Goal: Task Accomplishment & Management: Manage account settings

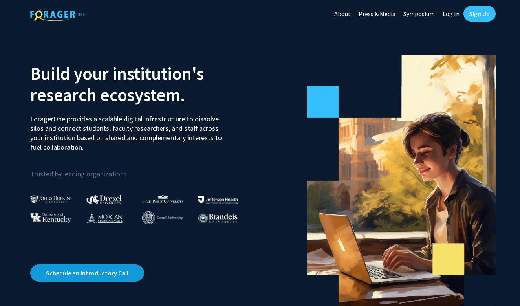
click at [79, 280] on link "Schedule an Introductory Call" at bounding box center [87, 273] width 114 height 17
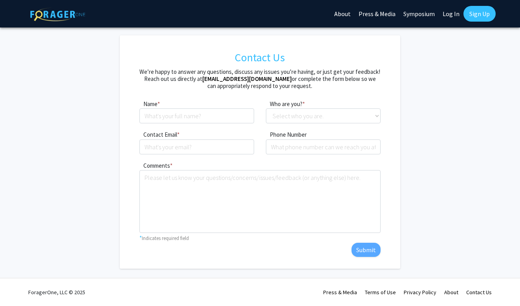
click at [481, 13] on link "Sign Up" at bounding box center [480, 14] width 32 height 16
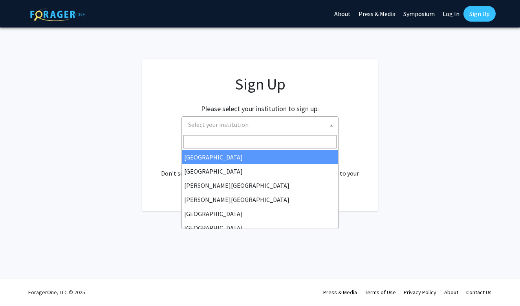
click at [263, 128] on span "Select your institution" at bounding box center [261, 125] width 153 height 16
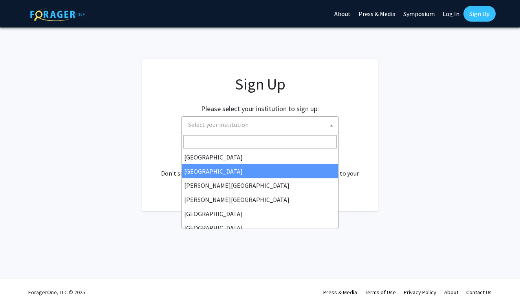
select select "10"
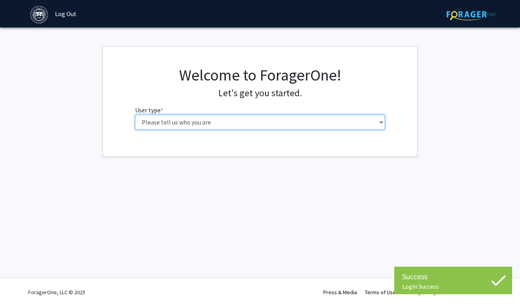
select select "1: undergrad"
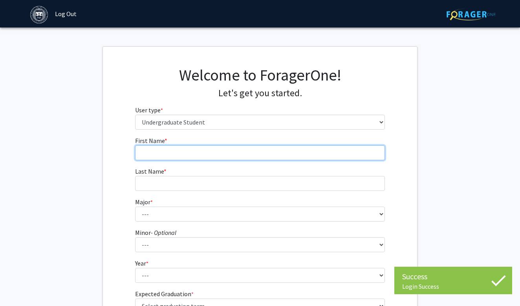
click at [229, 154] on input "First Name * required" at bounding box center [260, 152] width 250 height 15
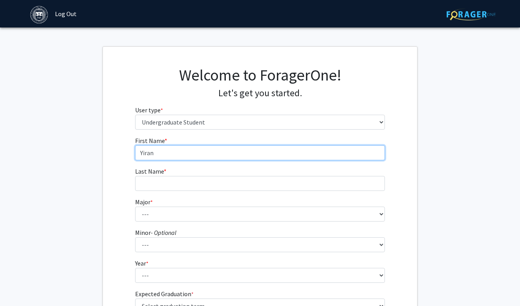
type input "Yiran"
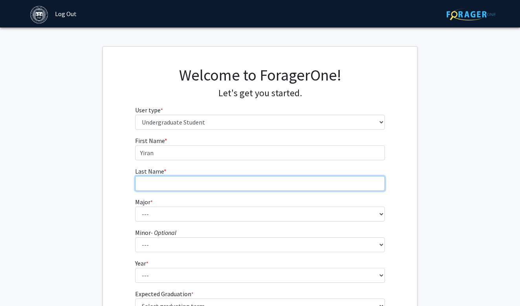
click at [152, 187] on input "Last Name * required" at bounding box center [260, 183] width 250 height 15
type input "Chong"
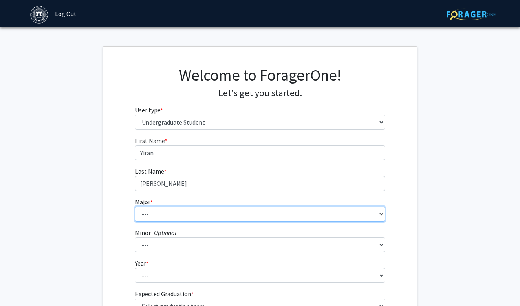
select select "32: 598"
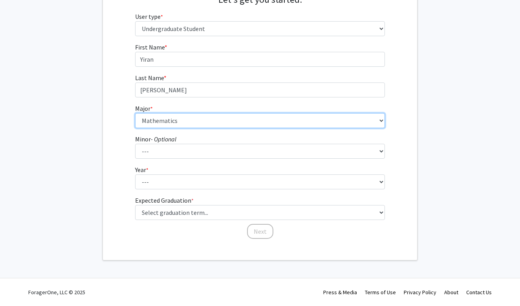
scroll to position [93, 0]
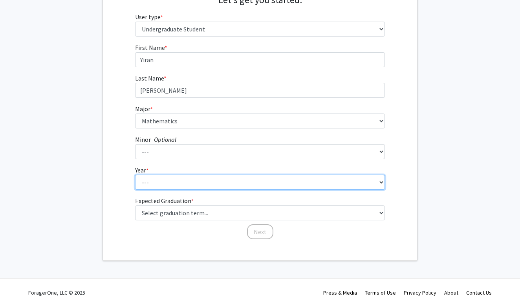
select select "1: first-year"
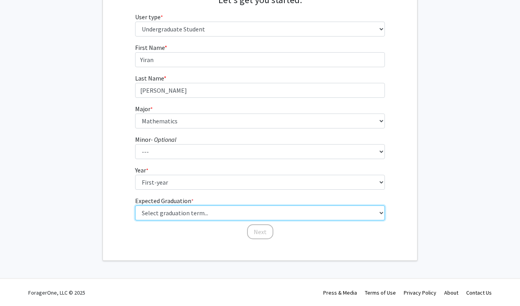
select select "17: spring_2029"
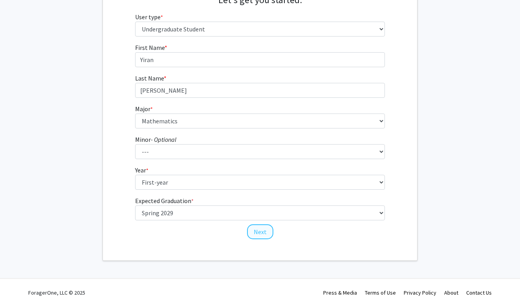
click at [259, 231] on button "Next" at bounding box center [260, 231] width 26 height 15
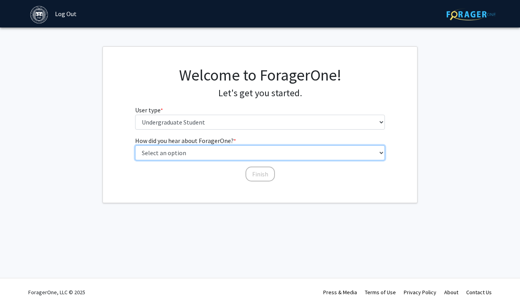
select select "1: peer_recommendation"
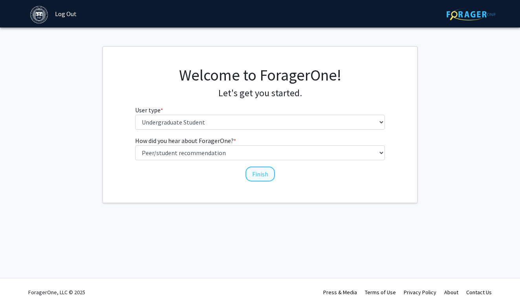
click at [260, 171] on button "Finish" at bounding box center [260, 174] width 29 height 15
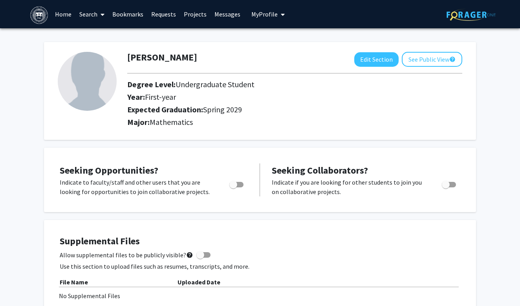
click at [89, 13] on link "Search" at bounding box center [91, 14] width 33 height 28
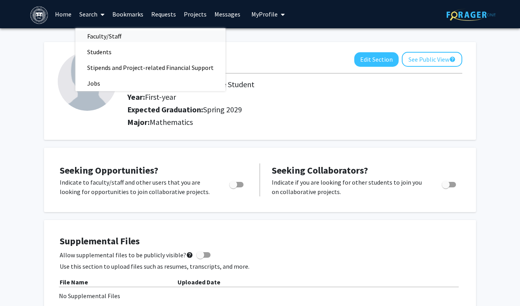
click at [98, 36] on span "Faculty/Staff" at bounding box center [104, 36] width 58 height 16
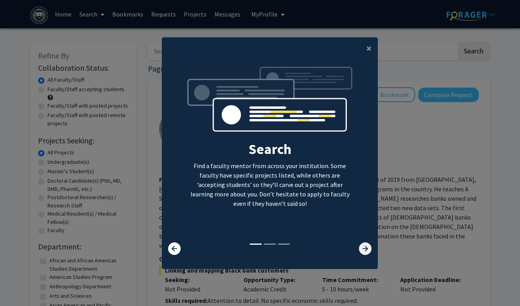
click at [362, 249] on icon at bounding box center [365, 249] width 13 height 13
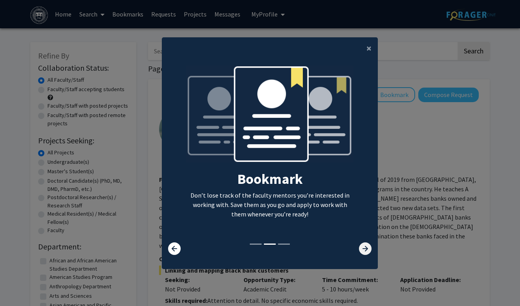
click at [366, 248] on icon at bounding box center [365, 249] width 13 height 13
click at [364, 248] on icon at bounding box center [365, 249] width 13 height 13
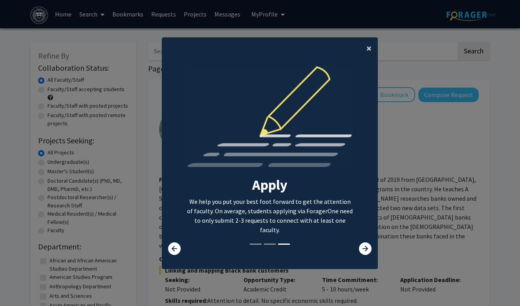
click at [368, 46] on span "×" at bounding box center [369, 48] width 5 height 12
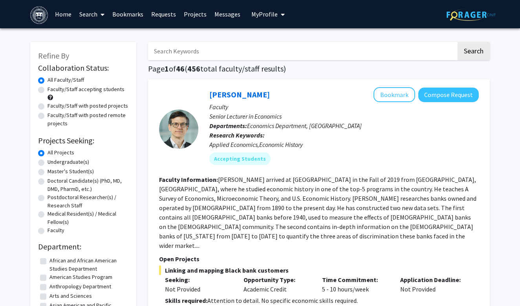
click at [358, 47] on input "Search Keywords" at bounding box center [302, 51] width 309 height 18
click at [55, 163] on label "Undergraduate(s)" at bounding box center [69, 162] width 42 height 8
click at [53, 163] on input "Undergraduate(s)" at bounding box center [50, 160] width 5 height 5
radio input "true"
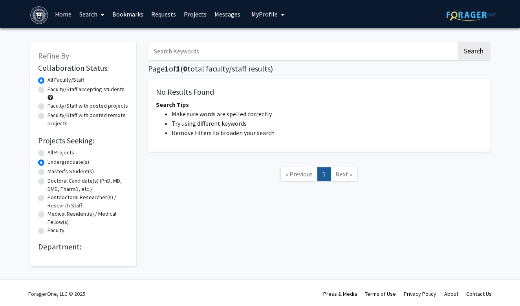
click at [59, 172] on label "Master's Student(s)" at bounding box center [71, 171] width 46 height 8
click at [53, 172] on input "Master's Student(s)" at bounding box center [50, 169] width 5 height 5
radio input "true"
click at [59, 181] on label "Doctoral Candidate(s) (PhD, MD, DMD, PharmD, etc.)" at bounding box center [88, 185] width 81 height 17
click at [53, 181] on input "Doctoral Candidate(s) (PhD, MD, DMD, PharmD, etc.)" at bounding box center [50, 179] width 5 height 5
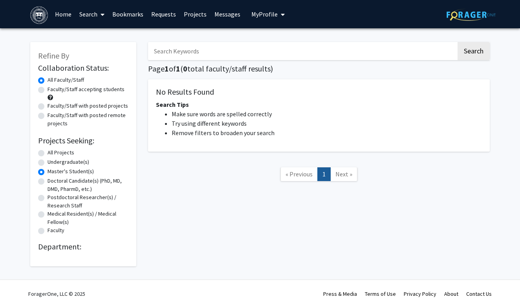
radio input "true"
click at [59, 190] on label "Doctoral Candidate(s) (PhD, MD, DMD, PharmD, etc.)" at bounding box center [88, 185] width 81 height 17
click at [53, 182] on input "Doctoral Candidate(s) (PhD, MD, DMD, PharmD, etc.)" at bounding box center [50, 179] width 5 height 5
click at [59, 190] on label "Doctoral Candidate(s) (PhD, MD, DMD, PharmD, etc.)" at bounding box center [88, 185] width 81 height 17
click at [53, 182] on input "Doctoral Candidate(s) (PhD, MD, DMD, PharmD, etc.)" at bounding box center [50, 179] width 5 height 5
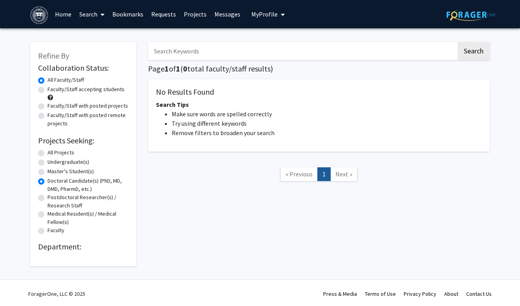
click at [60, 197] on label "Postdoctoral Researcher(s) / Research Staff" at bounding box center [88, 201] width 81 height 17
click at [53, 197] on input "Postdoctoral Researcher(s) / Research Staff" at bounding box center [50, 195] width 5 height 5
radio input "true"
click at [60, 208] on label "Postdoctoral Researcher(s) / Research Staff" at bounding box center [88, 201] width 81 height 17
click at [53, 198] on input "Postdoctoral Researcher(s) / Research Staff" at bounding box center [50, 195] width 5 height 5
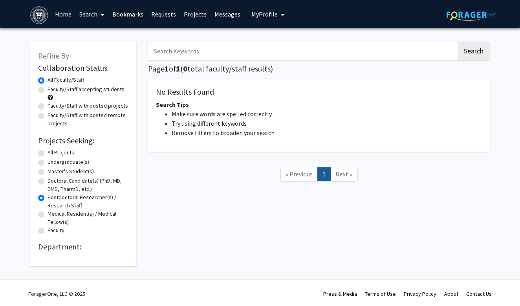
click at [59, 215] on label "Medical Resident(s) / Medical Fellow(s)" at bounding box center [88, 218] width 81 height 17
click at [53, 215] on input "Medical Resident(s) / Medical Fellow(s)" at bounding box center [50, 212] width 5 height 5
radio input "true"
click at [58, 226] on label "Medical Resident(s) / Medical Fellow(s)" at bounding box center [88, 218] width 81 height 17
click at [53, 215] on input "Medical Resident(s) / Medical Fellow(s)" at bounding box center [50, 212] width 5 height 5
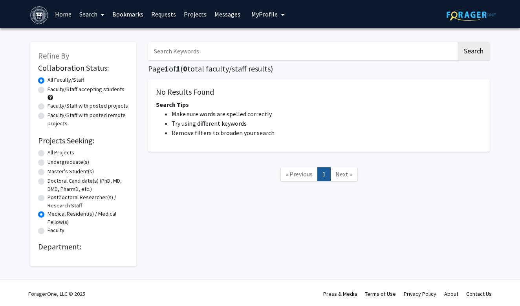
click at [58, 234] on label "Faculty" at bounding box center [56, 230] width 17 height 8
click at [53, 231] on input "Faculty" at bounding box center [50, 228] width 5 height 5
radio input "true"
click at [61, 162] on label "Undergraduate(s)" at bounding box center [69, 162] width 42 height 8
click at [53, 162] on input "Undergraduate(s)" at bounding box center [50, 160] width 5 height 5
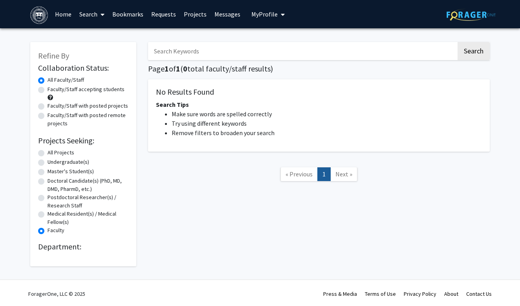
radio input "true"
click at [57, 153] on label "All Projects" at bounding box center [61, 153] width 27 height 8
click at [53, 153] on input "All Projects" at bounding box center [50, 151] width 5 height 5
radio input "true"
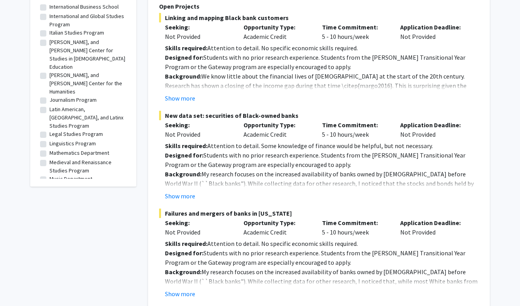
scroll to position [601, 0]
click at [81, 148] on label "Mathematics Department" at bounding box center [80, 152] width 60 height 8
click at [55, 148] on input "Mathematics Department" at bounding box center [52, 150] width 5 height 5
checkbox input "true"
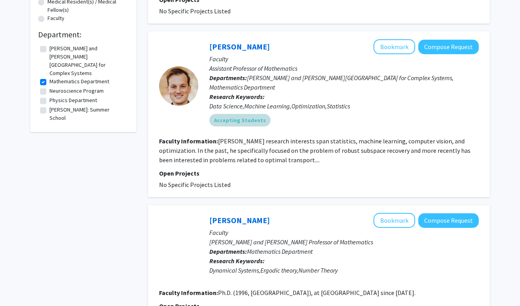
scroll to position [210, 0]
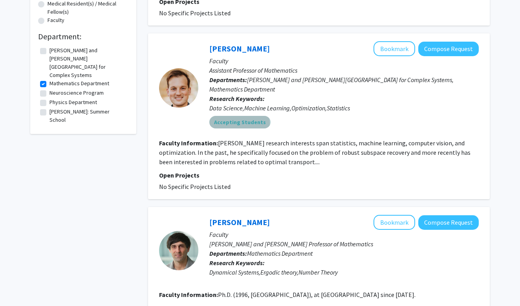
click at [239, 116] on mat-chip "Accepting Students" at bounding box center [239, 122] width 61 height 13
click at [270, 118] on div "Accepting Students" at bounding box center [344, 122] width 273 height 16
click at [235, 59] on p "Faculty" at bounding box center [344, 60] width 270 height 9
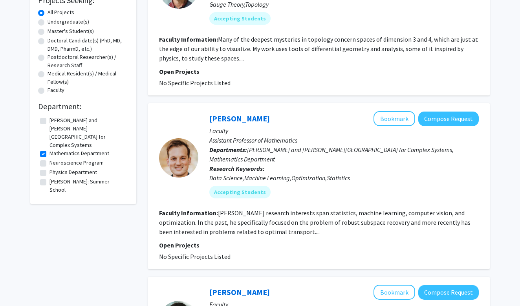
scroll to position [142, 0]
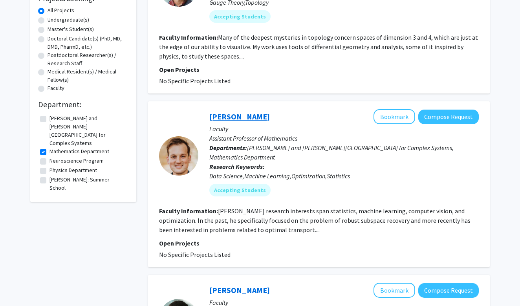
click at [235, 118] on link "Tyler Maunu" at bounding box center [239, 117] width 61 height 10
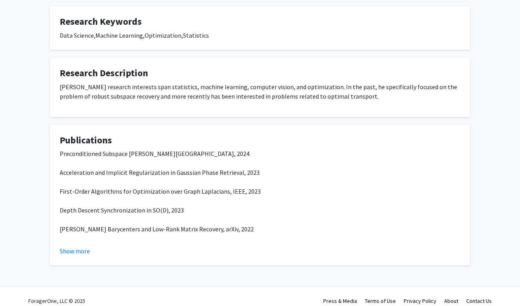
scroll to position [164, 0]
click at [81, 247] on button "Show more" at bounding box center [75, 251] width 30 height 9
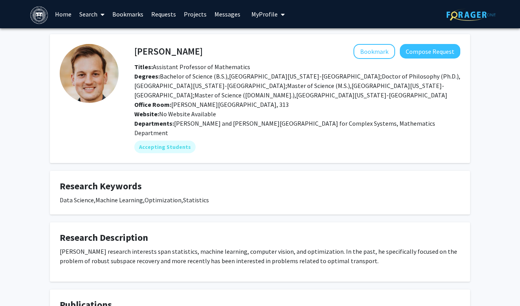
scroll to position [0, 0]
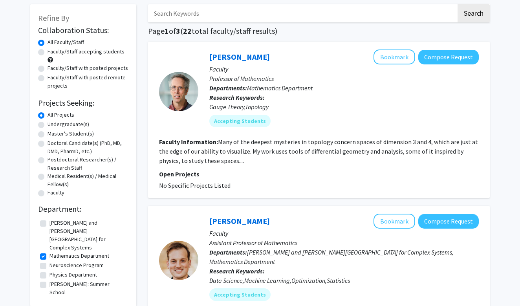
scroll to position [41, 0]
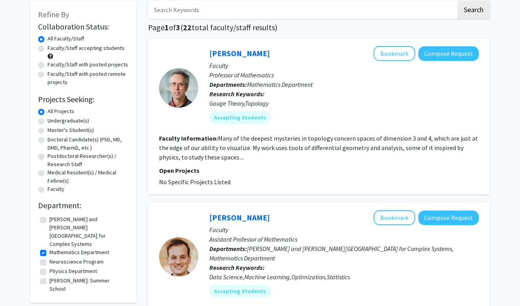
click at [64, 121] on label "Undergraduate(s)" at bounding box center [69, 121] width 42 height 8
click at [53, 121] on input "Undergraduate(s)" at bounding box center [50, 119] width 5 height 5
radio input "true"
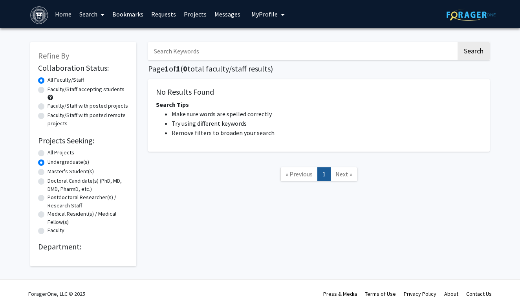
click at [51, 176] on label "Master's Student(s)" at bounding box center [71, 171] width 46 height 8
click at [51, 173] on input "Master's Student(s)" at bounding box center [50, 169] width 5 height 5
radio input "true"
click at [52, 186] on label "Doctoral Candidate(s) (PhD, MD, DMD, PharmD, etc.)" at bounding box center [88, 185] width 81 height 17
click at [52, 182] on input "Doctoral Candidate(s) (PhD, MD, DMD, PharmD, etc.)" at bounding box center [50, 179] width 5 height 5
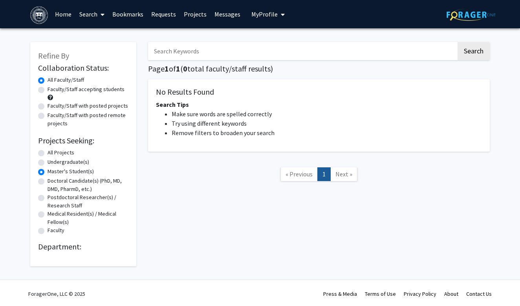
radio input "true"
click at [53, 201] on label "Postdoctoral Researcher(s) / Research Staff" at bounding box center [88, 201] width 81 height 17
click at [53, 198] on input "Postdoctoral Researcher(s) / Research Staff" at bounding box center [50, 195] width 5 height 5
radio input "true"
click at [54, 222] on label "Medical Resident(s) / Medical Fellow(s)" at bounding box center [88, 218] width 81 height 17
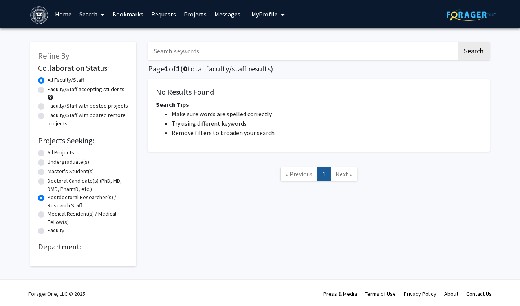
click at [53, 215] on input "Medical Resident(s) / Medical Fellow(s)" at bounding box center [50, 212] width 5 height 5
radio input "true"
click at [53, 233] on label "Faculty" at bounding box center [56, 230] width 17 height 8
click at [53, 231] on input "Faculty" at bounding box center [50, 228] width 5 height 5
radio input "true"
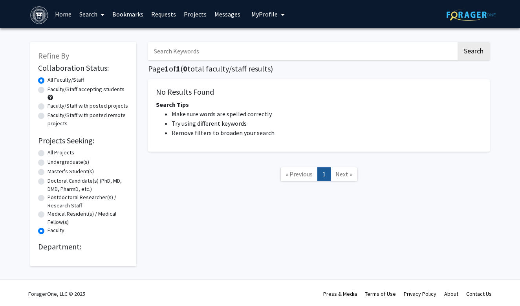
click at [59, 153] on label "All Projects" at bounding box center [61, 153] width 27 height 8
click at [53, 153] on input "All Projects" at bounding box center [50, 151] width 5 height 5
radio input "true"
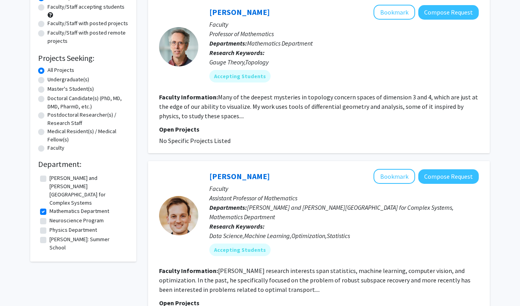
scroll to position [82, 0]
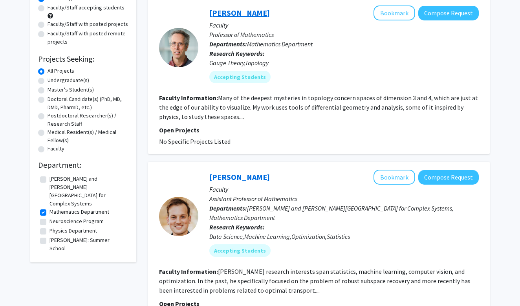
click at [239, 13] on link "Daniel Ruberman" at bounding box center [239, 13] width 61 height 10
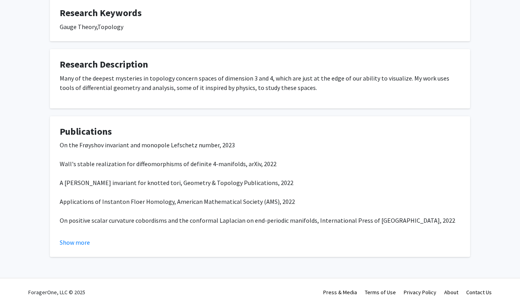
scroll to position [155, 0]
click at [78, 244] on button "Show more" at bounding box center [75, 242] width 30 height 9
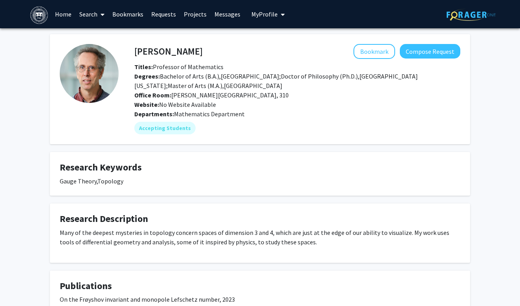
scroll to position [0, 0]
drag, startPoint x: 135, startPoint y: 53, endPoint x: 208, endPoint y: 55, distance: 72.3
click at [208, 55] on div "Daniel Ruberman Bookmark Compose Request" at bounding box center [298, 51] width 338 height 15
copy div "Daniel Ruberman"
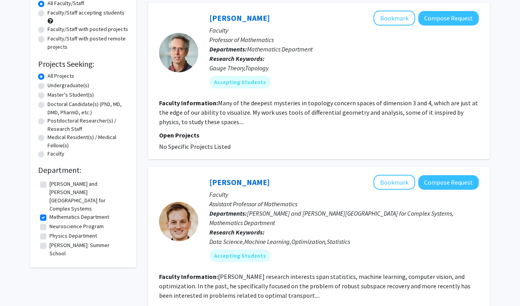
scroll to position [77, 0]
drag, startPoint x: 209, startPoint y: 181, endPoint x: 204, endPoint y: 183, distance: 6.3
click at [204, 183] on div "Tyler Maunu Bookmark Compose Request Faculty Assistant Professor of Mathematics…" at bounding box center [338, 221] width 281 height 93
drag, startPoint x: 204, startPoint y: 183, endPoint x: 196, endPoint y: 181, distance: 7.7
click at [196, 181] on section "Tyler Maunu Bookmark Compose Request Faculty Assistant Professor of Mathematics…" at bounding box center [319, 221] width 320 height 93
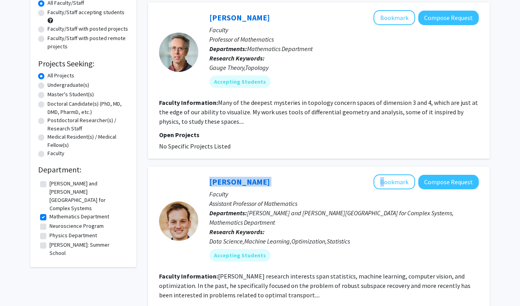
copy section "Tyler Maunu"
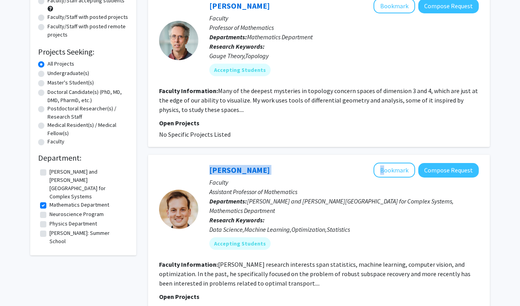
scroll to position [94, 0]
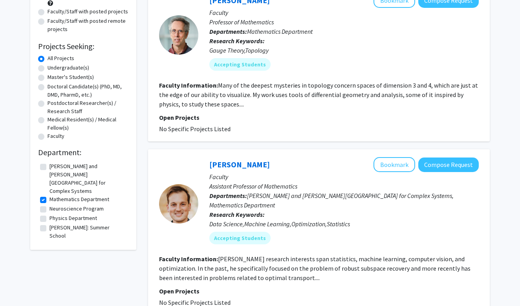
click at [66, 205] on label "Neuroscience Program" at bounding box center [77, 209] width 54 height 8
click at [55, 205] on input "Neuroscience Program" at bounding box center [52, 207] width 5 height 5
checkbox input "true"
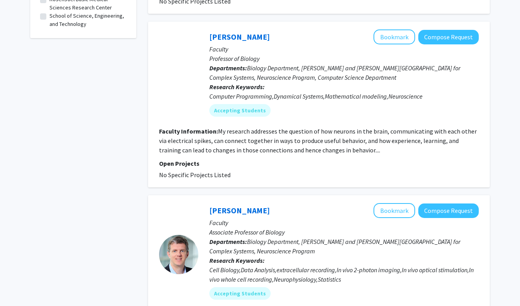
scroll to position [400, 0]
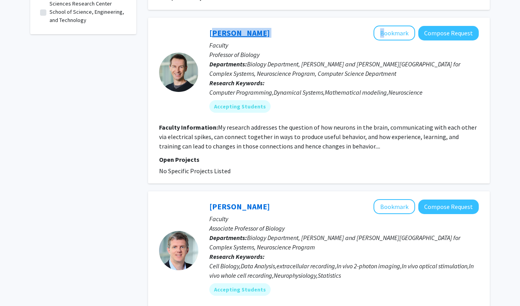
drag, startPoint x: 205, startPoint y: 24, endPoint x: 211, endPoint y: 26, distance: 6.4
click at [211, 26] on div "Paul Miller Bookmark Compose Request Faculty Professor of Biology Departments: …" at bounding box center [338, 72] width 281 height 93
copy div "Paul Miller"
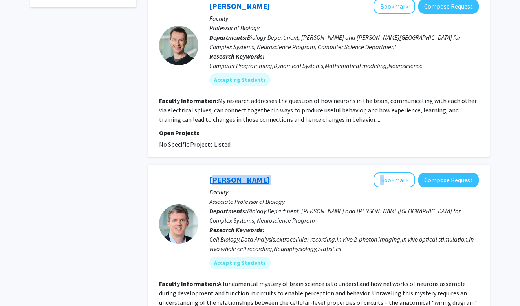
drag, startPoint x: 207, startPoint y: 173, endPoint x: 211, endPoint y: 173, distance: 4.7
click at [211, 173] on div "Stephen Van Hooser Bookmark Compose Request Faculty Associate Professor of Biol…" at bounding box center [338, 224] width 281 height 103
copy div "Stephen Van Hooser"
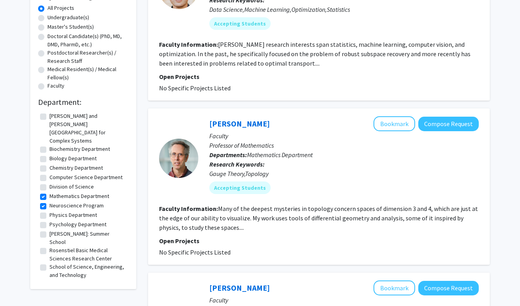
scroll to position [144, 0]
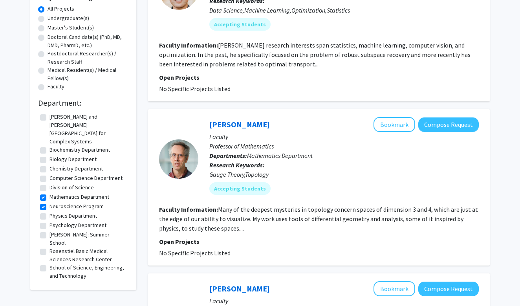
click at [50, 202] on label "Neuroscience Program" at bounding box center [77, 206] width 54 height 8
click at [50, 202] on input "Neuroscience Program" at bounding box center [52, 204] width 5 height 5
checkbox input "false"
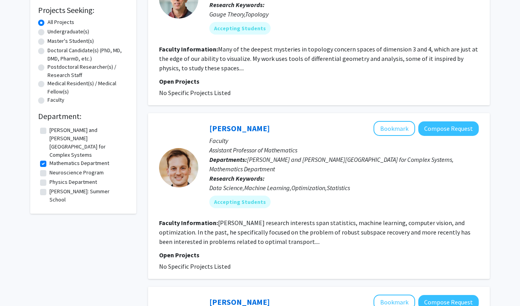
scroll to position [133, 0]
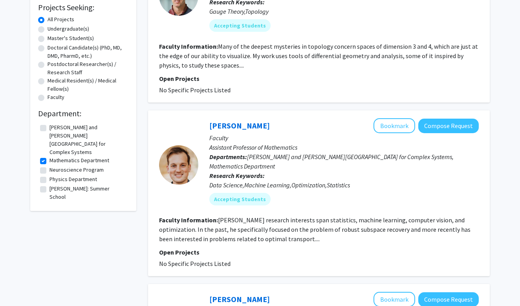
click at [50, 156] on label "Mathematics Department" at bounding box center [80, 160] width 60 height 8
click at [50, 156] on input "Mathematics Department" at bounding box center [52, 158] width 5 height 5
checkbox input "false"
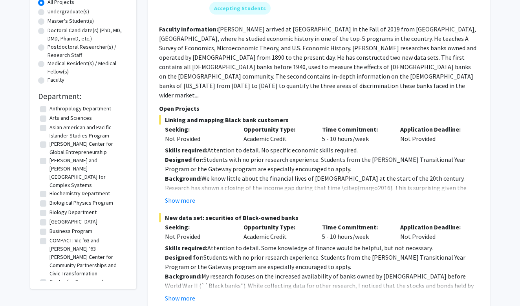
scroll to position [167, 0]
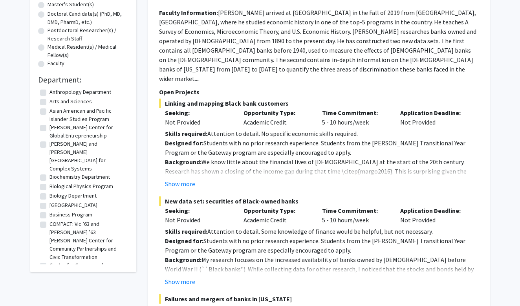
click at [50, 192] on label "Biology Department" at bounding box center [73, 196] width 47 height 8
click at [50, 192] on input "Biology Department" at bounding box center [52, 194] width 5 height 5
checkbox input "true"
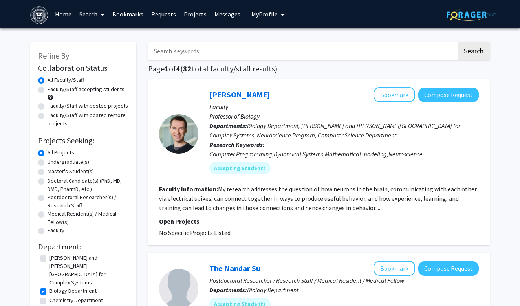
click at [256, 18] on button "My Profile" at bounding box center [268, 14] width 38 height 28
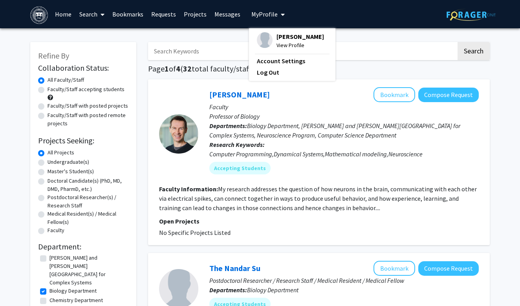
click at [283, 40] on span "Yiran Chong" at bounding box center [301, 36] width 48 height 9
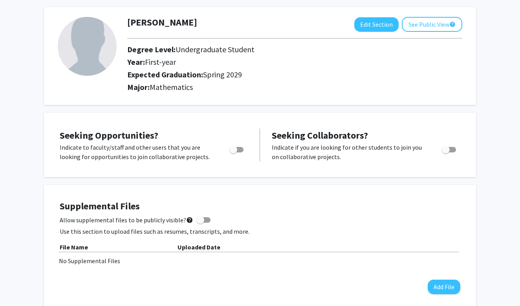
scroll to position [39, 0]
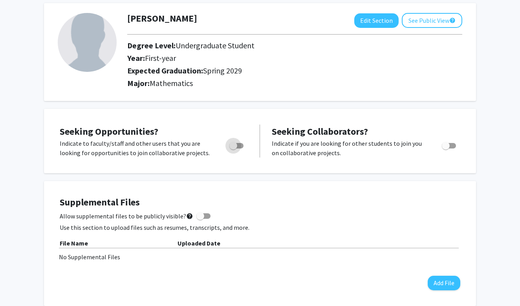
click at [239, 147] on span "Toggle" at bounding box center [237, 146] width 14 height 6
click at [233, 149] on input "Are you actively seeking opportunities?" at bounding box center [233, 149] width 0 height 0
checkbox input "true"
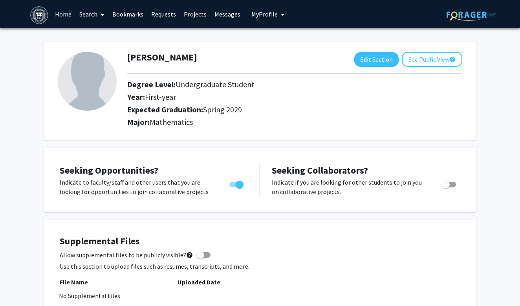
scroll to position [0, 0]
click at [183, 124] on span "Mathematics" at bounding box center [171, 122] width 43 height 10
click at [141, 124] on h2 "Major: Mathematics" at bounding box center [294, 122] width 335 height 9
click at [379, 61] on button "Edit Section" at bounding box center [377, 59] width 44 height 15
select select "first-year"
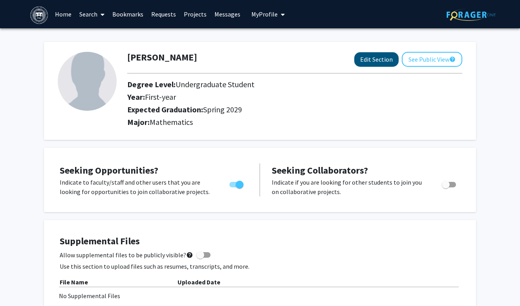
select select "45: spring_2029"
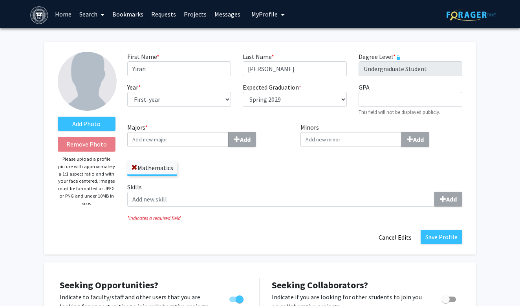
click at [199, 144] on input "Majors * Add" at bounding box center [177, 139] width 101 height 15
click at [203, 144] on input "Majors * Add" at bounding box center [177, 139] width 101 height 15
type input "n"
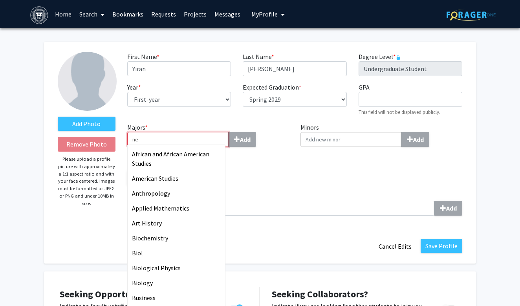
type input "neu"
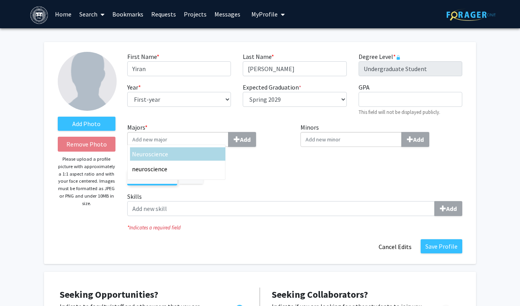
click at [148, 158] on span "roscience" at bounding box center [156, 154] width 26 height 8
click at [148, 147] on input "Majors * Neu roscience neu roscience Add" at bounding box center [177, 139] width 101 height 15
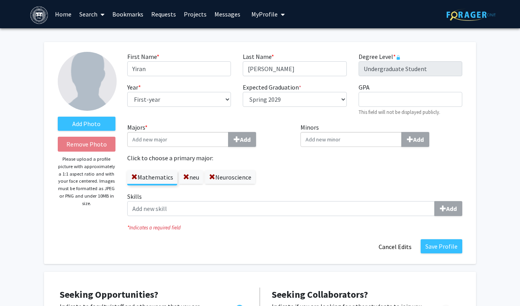
click at [160, 180] on label "Mathematics" at bounding box center [152, 177] width 50 height 13
click at [0, 0] on input "Mathematics" at bounding box center [0, 0] width 0 height 0
click at [442, 245] on button "Save Profile" at bounding box center [442, 246] width 42 height 14
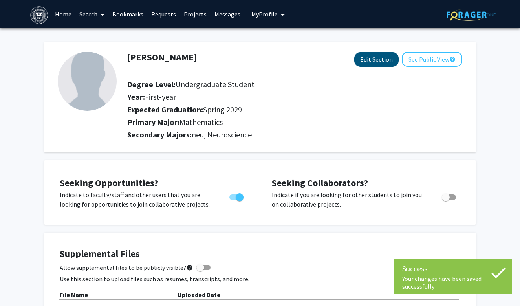
click at [381, 64] on button "Edit Section" at bounding box center [377, 59] width 44 height 15
select select "first-year"
select select "45: spring_2029"
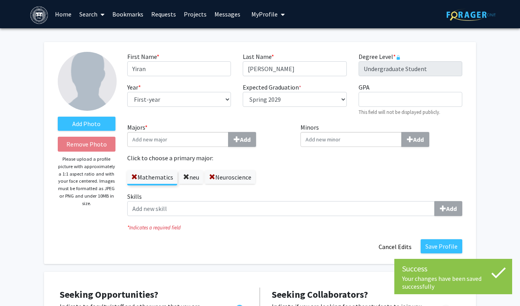
click at [185, 177] on span at bounding box center [186, 177] width 6 height 6
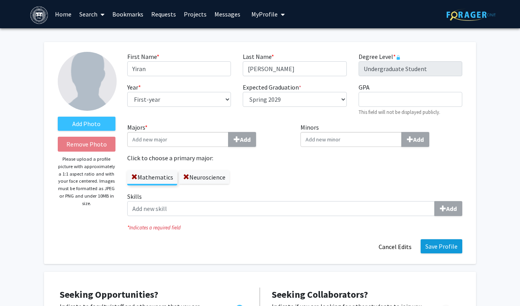
click at [453, 248] on button "Save Profile" at bounding box center [442, 246] width 42 height 14
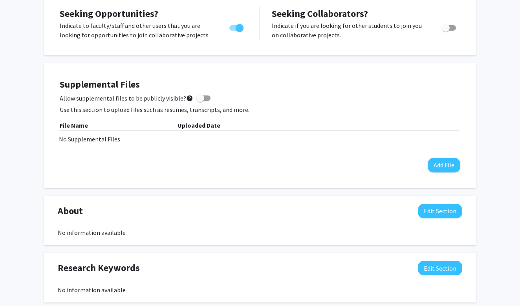
scroll to position [170, 0]
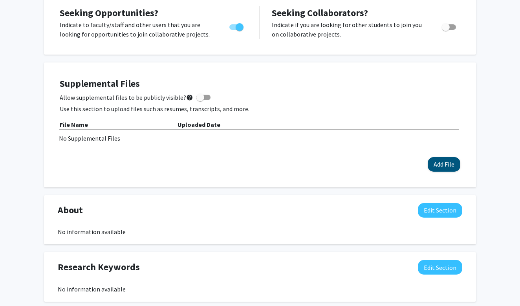
click at [443, 168] on button "Add File" at bounding box center [444, 164] width 33 height 15
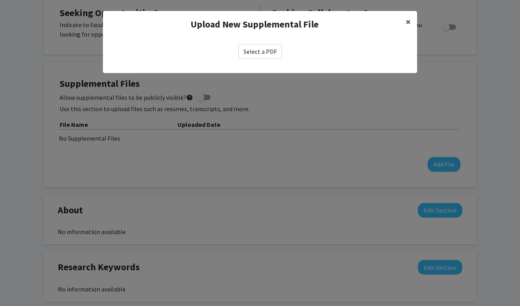
click at [402, 28] on button "×" at bounding box center [409, 22] width 18 height 22
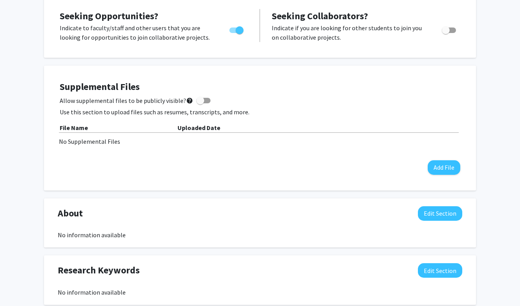
scroll to position [204, 0]
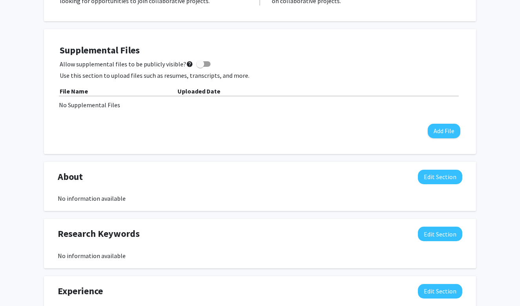
click at [87, 105] on div "No Supplemental Files" at bounding box center [260, 104] width 402 height 9
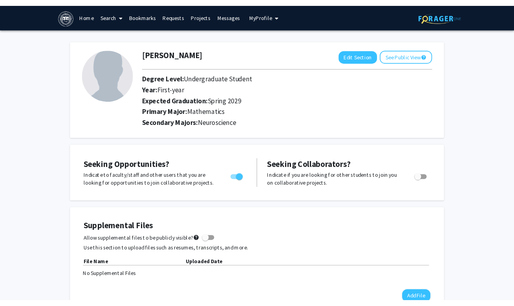
scroll to position [0, 0]
